Goal: Task Accomplishment & Management: Manage account settings

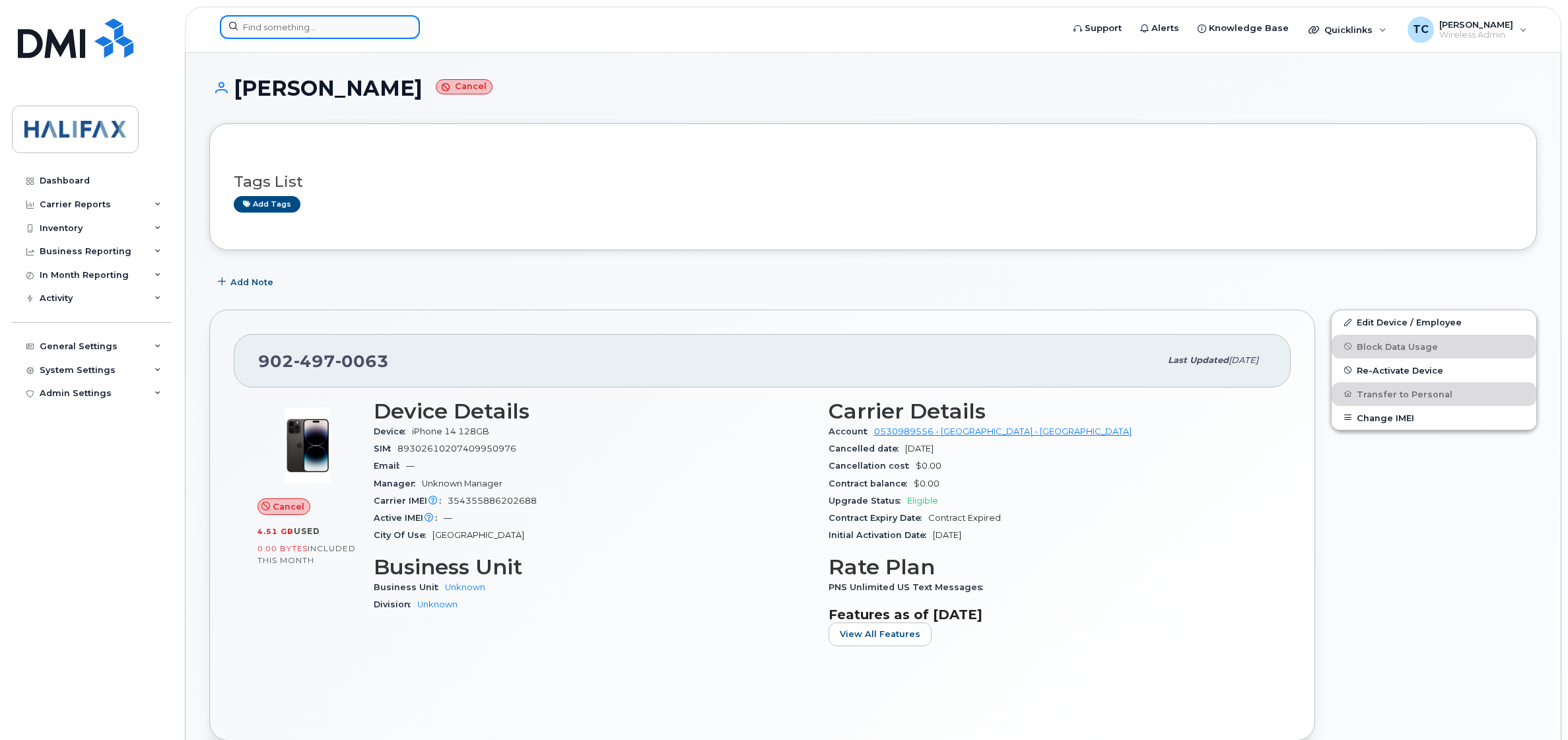
click at [304, 29] on input at bounding box center [319, 27] width 200 height 24
paste input "[PHONE_NUMBER]"
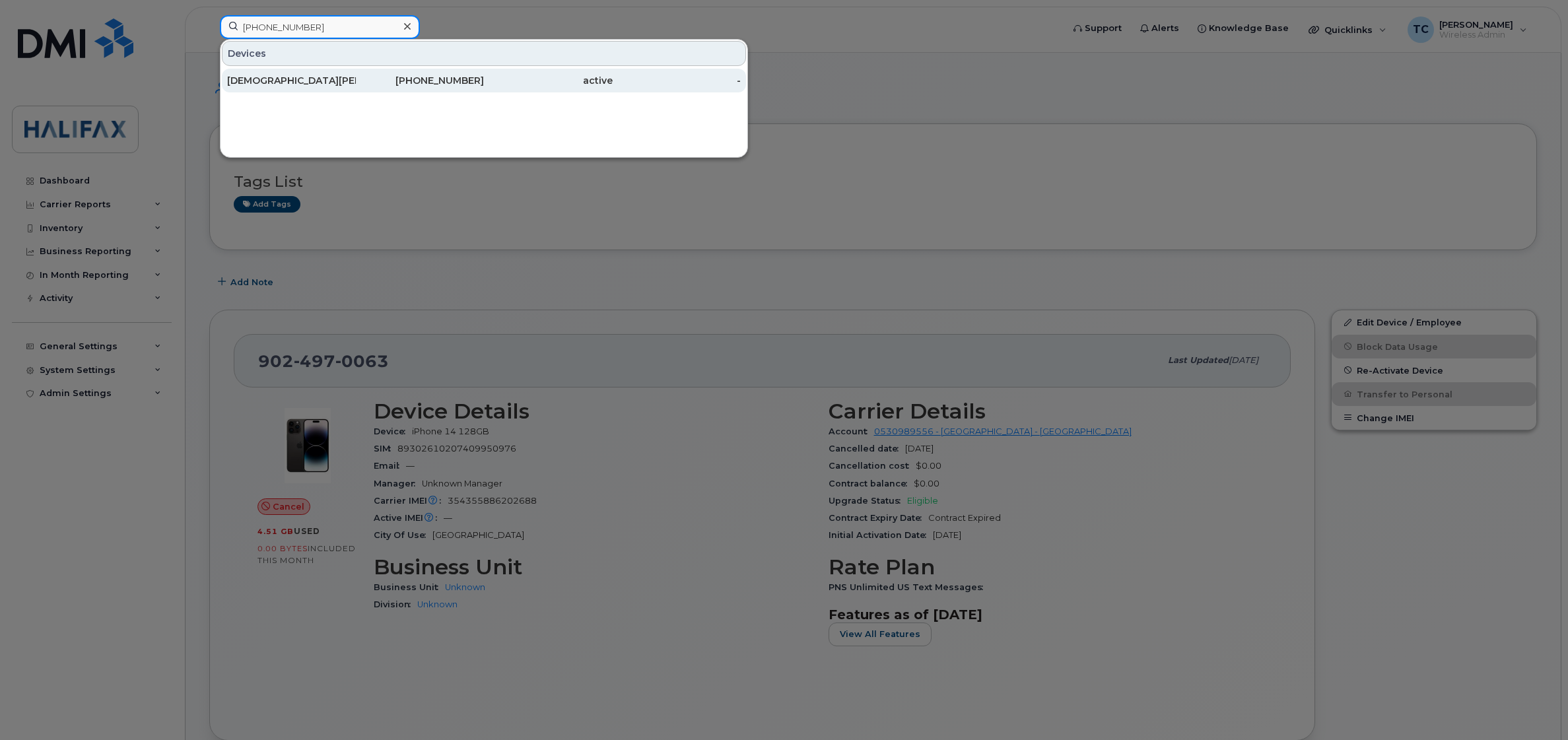
type input "[PHONE_NUMBER]"
click at [269, 79] on div "[DEMOGRAPHIC_DATA][PERSON_NAME]" at bounding box center [291, 80] width 129 height 13
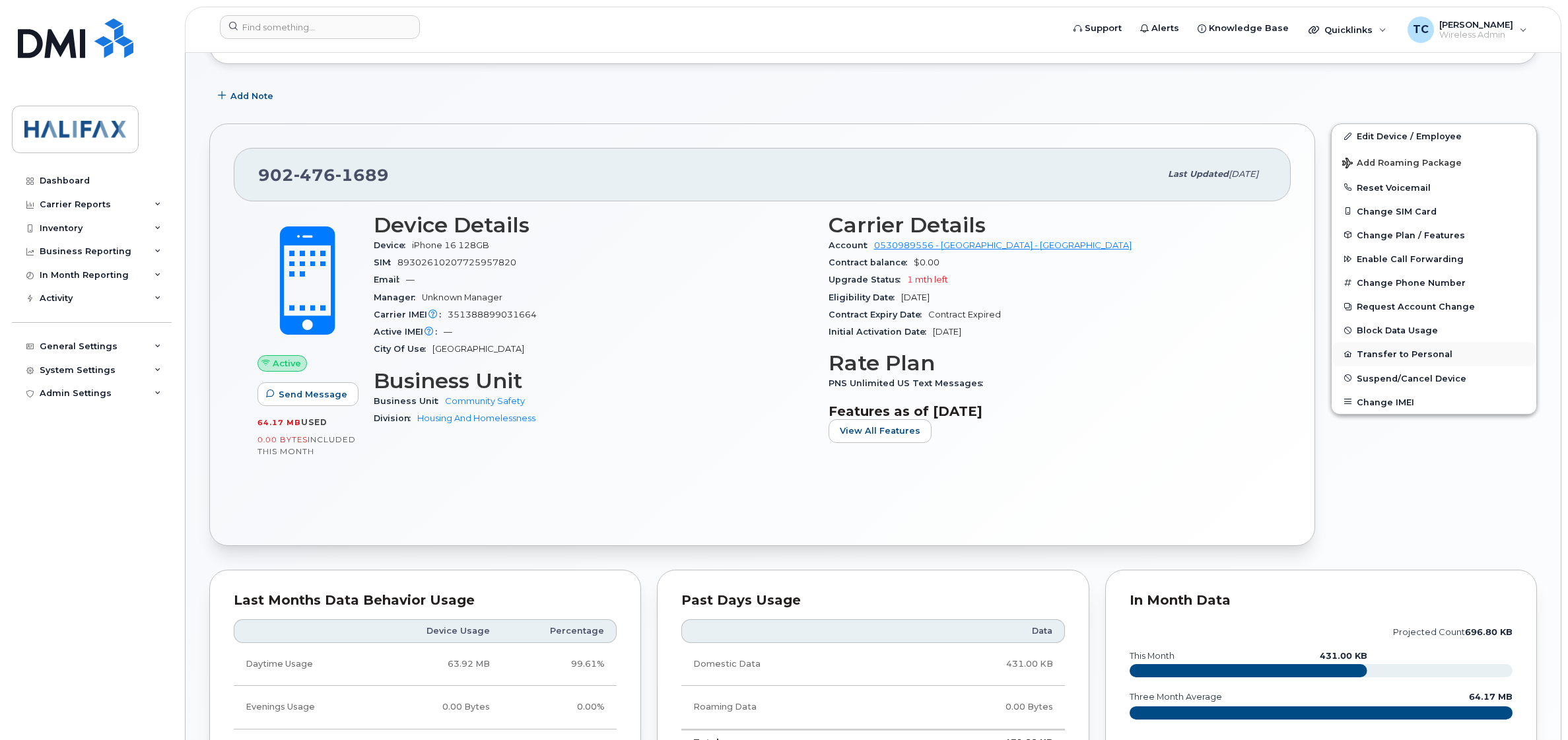
scroll to position [165, 0]
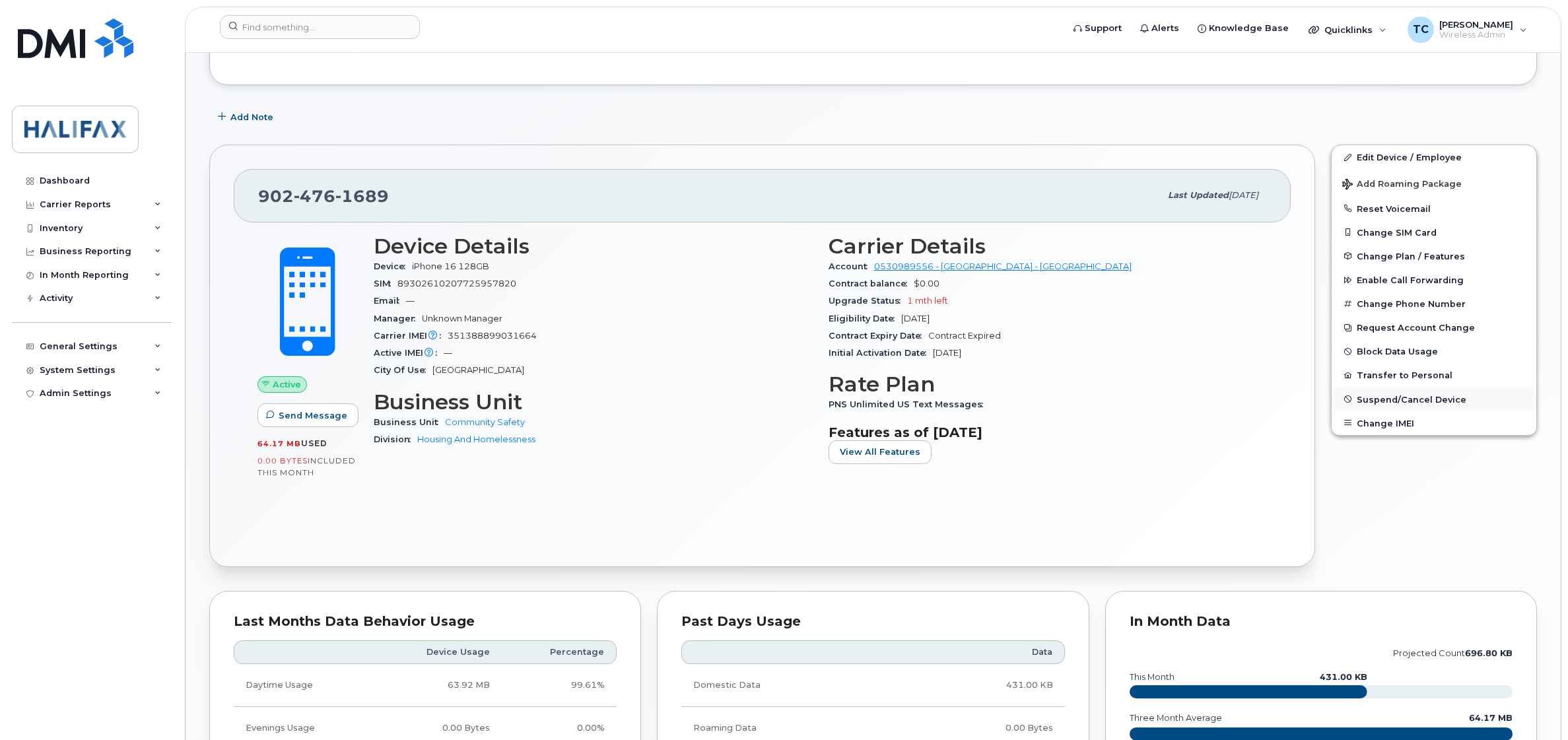
click at [1402, 401] on span "Suspend/Cancel Device" at bounding box center [1410, 399] width 109 height 10
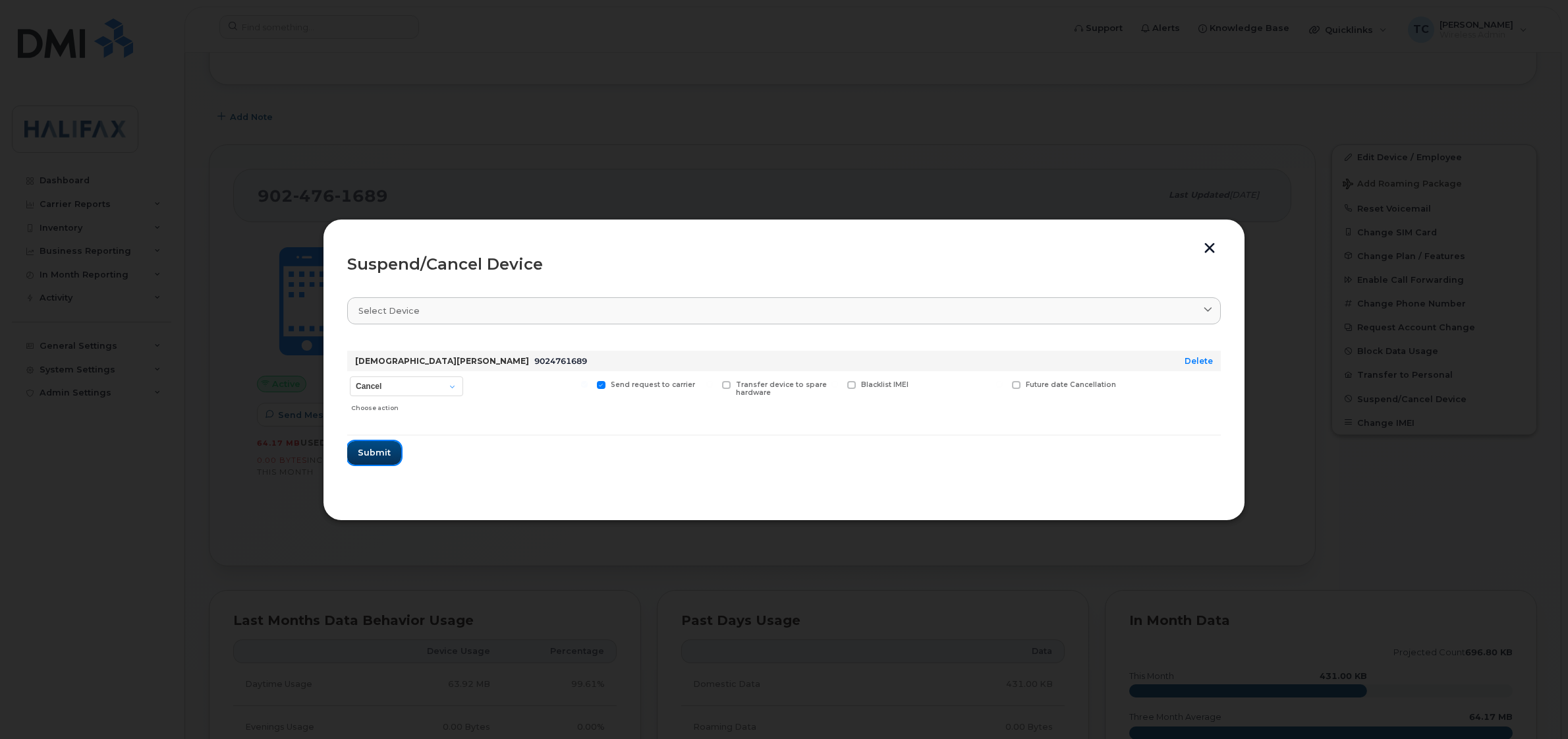
click at [369, 452] on span "Submit" at bounding box center [374, 452] width 32 height 13
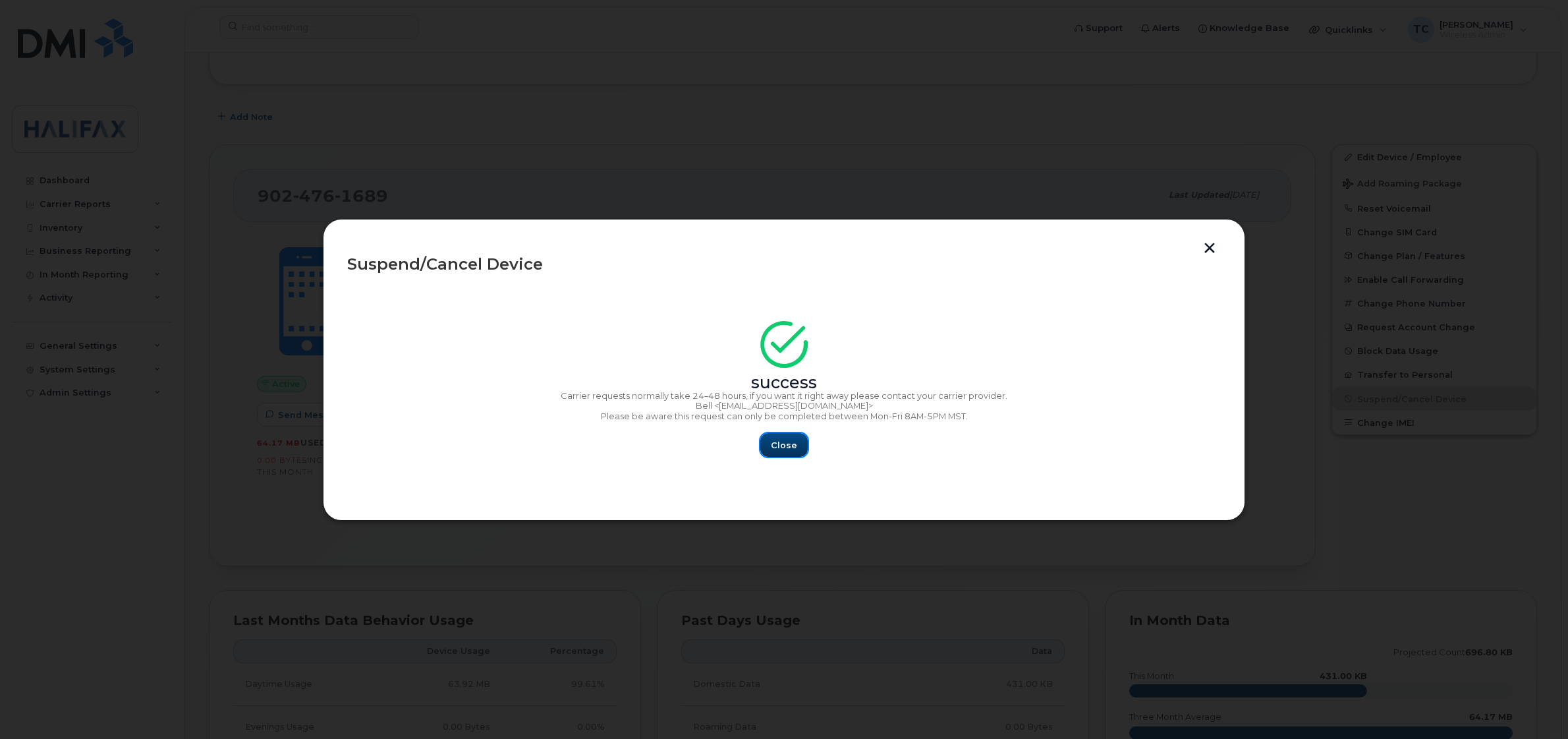
click at [793, 450] on span "Close" at bounding box center [784, 445] width 27 height 13
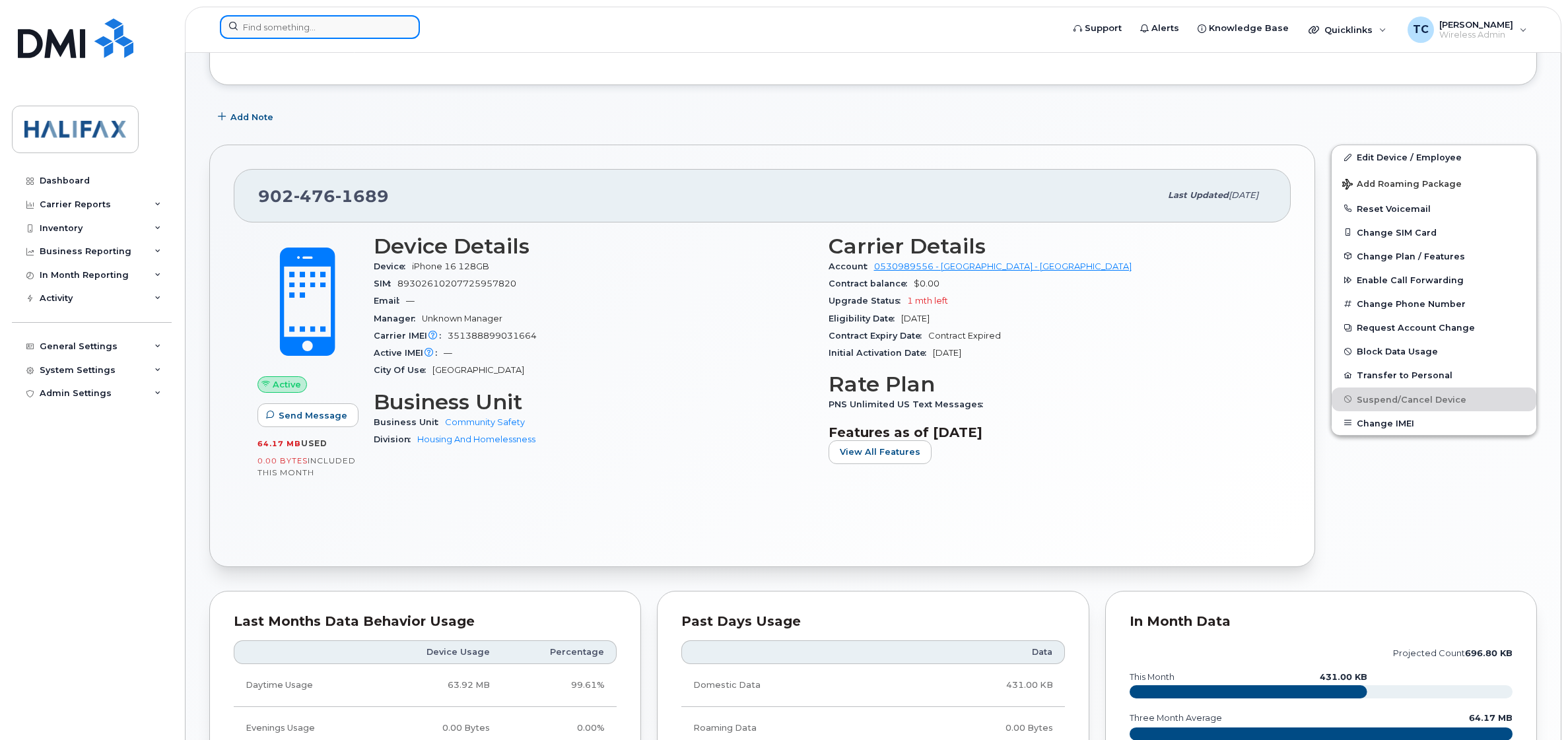
click at [360, 31] on input at bounding box center [319, 27] width 200 height 24
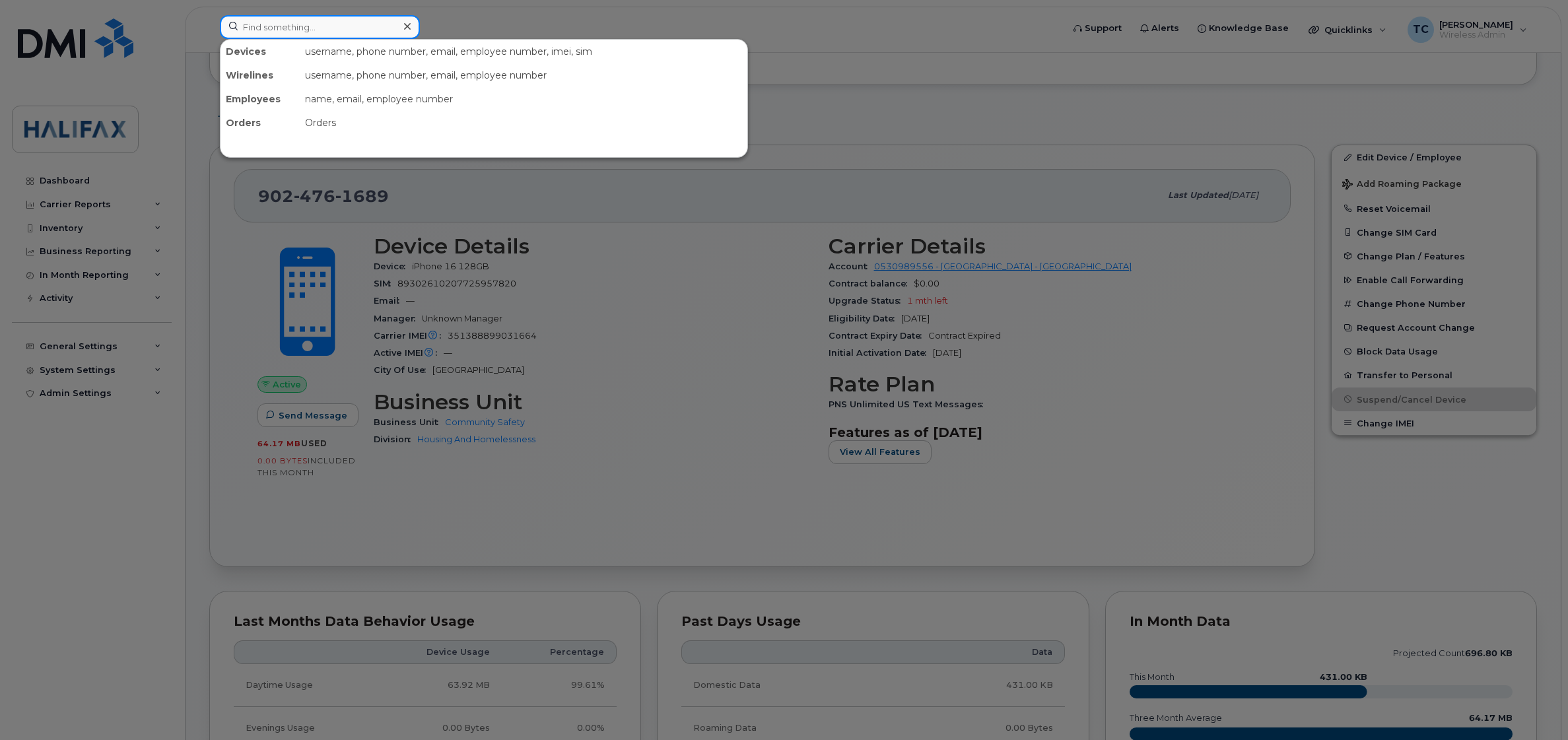
paste input "[PHONE_NUMBER]"
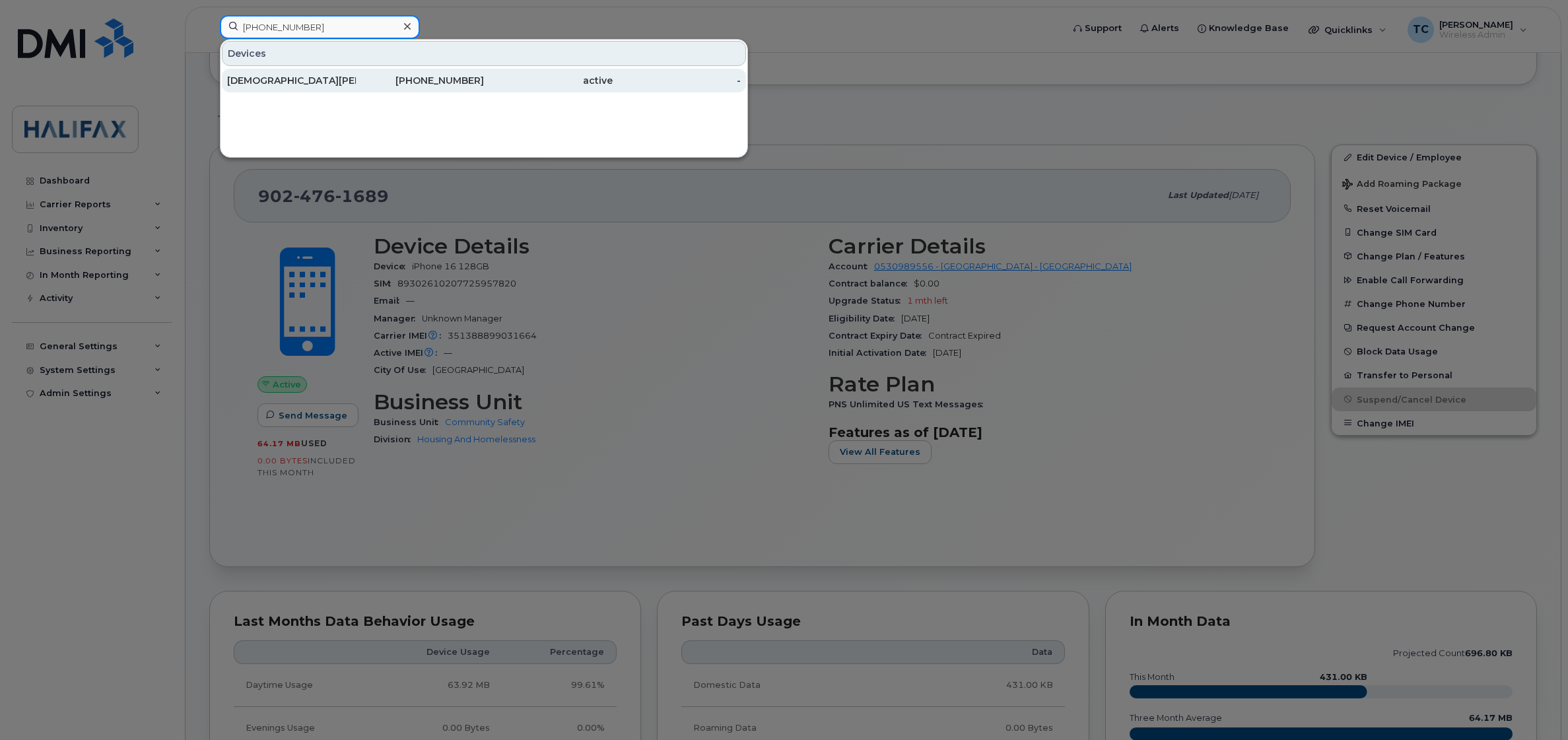
type input "[PHONE_NUMBER]"
click at [273, 87] on div "[DEMOGRAPHIC_DATA][PERSON_NAME]" at bounding box center [291, 80] width 129 height 13
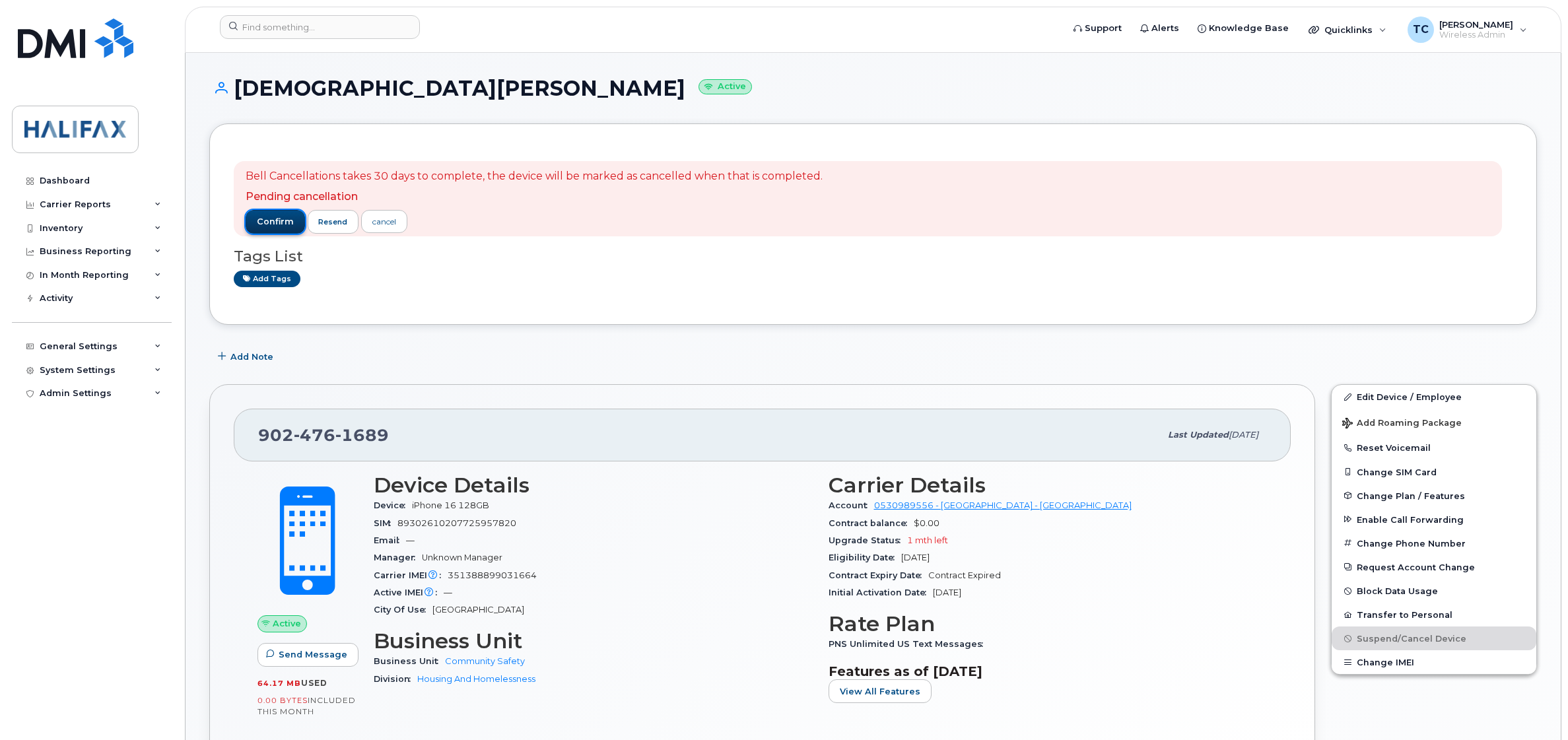
click at [274, 228] on span "confirm" at bounding box center [276, 222] width 37 height 12
